Goal: Register for event/course

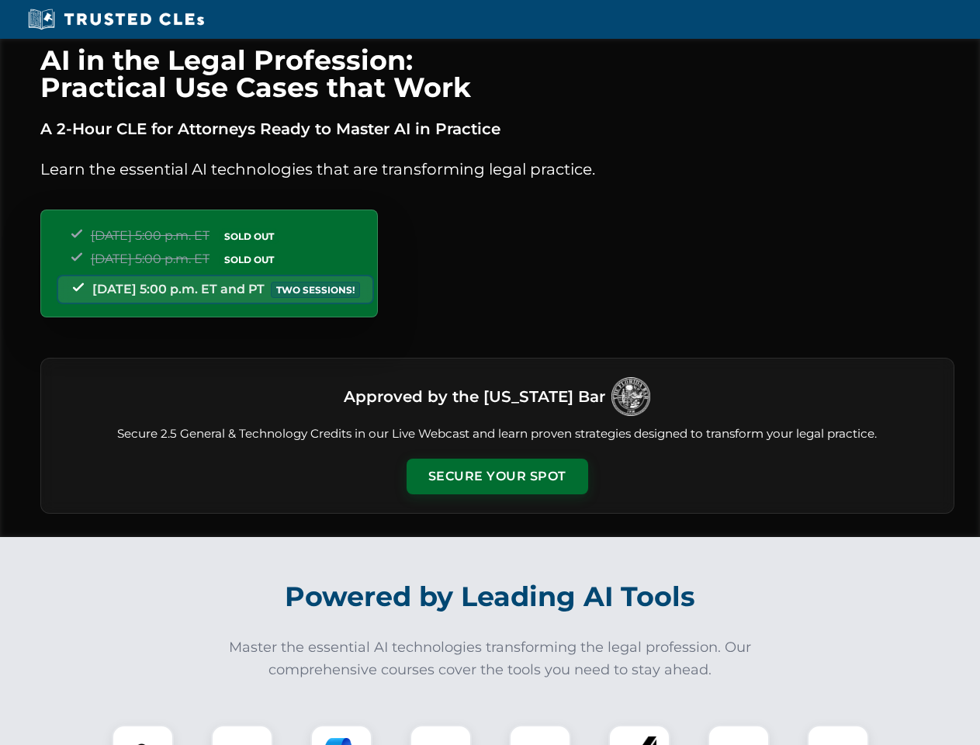
click at [497, 476] on button "Secure Your Spot" at bounding box center [498, 477] width 182 height 36
click at [143, 735] on img at bounding box center [142, 755] width 45 height 45
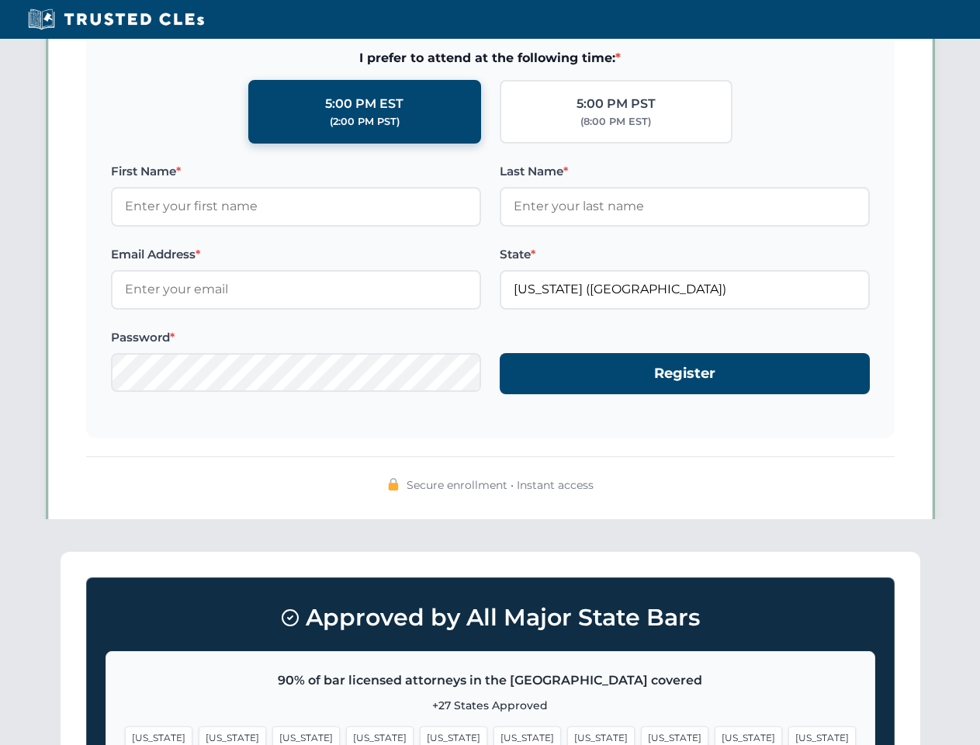
click at [567, 735] on span "[US_STATE]" at bounding box center [601, 737] width 68 height 23
click at [715, 735] on span "[US_STATE]" at bounding box center [749, 737] width 68 height 23
